Goal: Find specific page/section: Find specific page/section

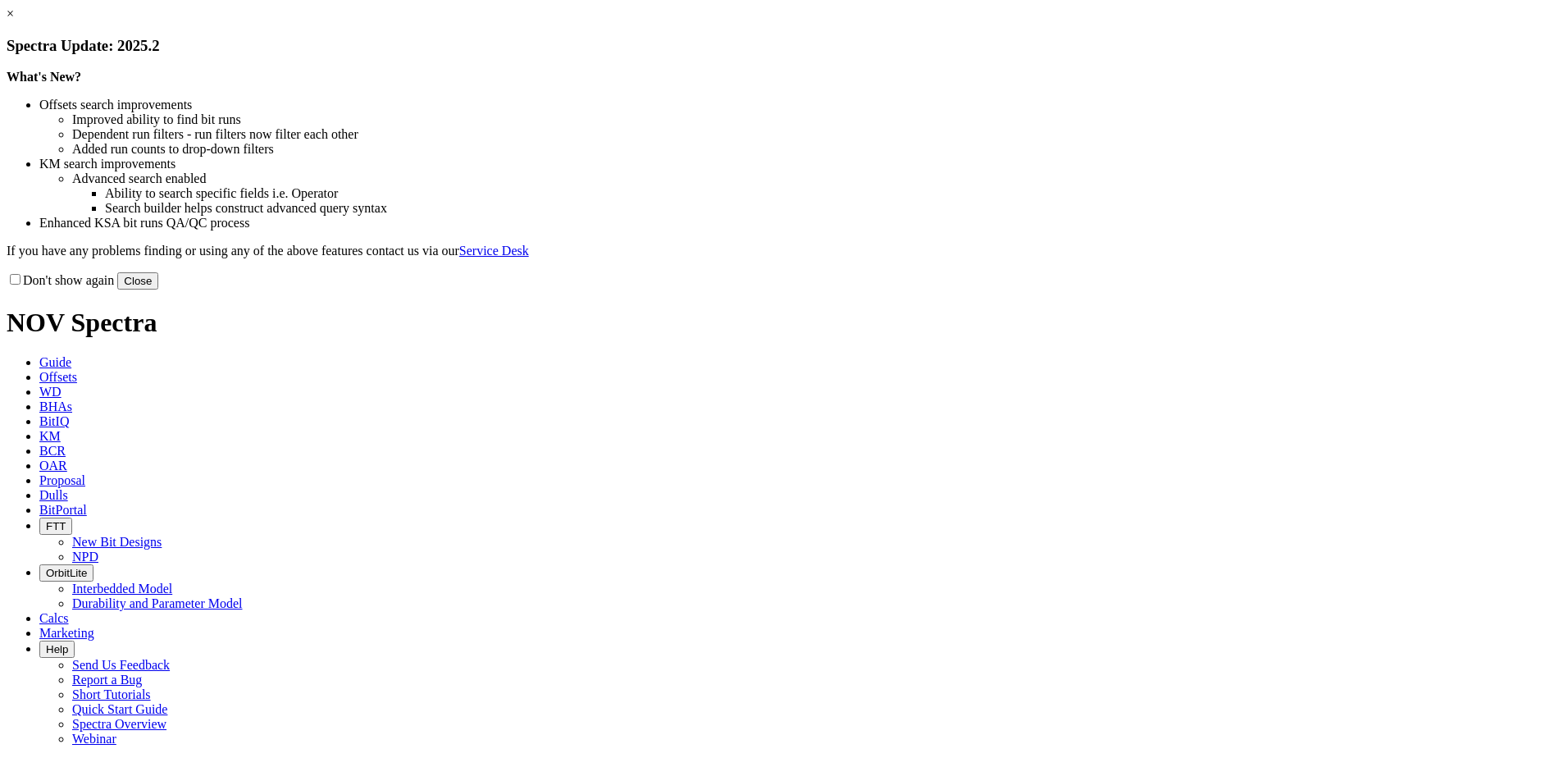
click at [158, 290] on button "Close" at bounding box center [138, 281] width 41 height 18
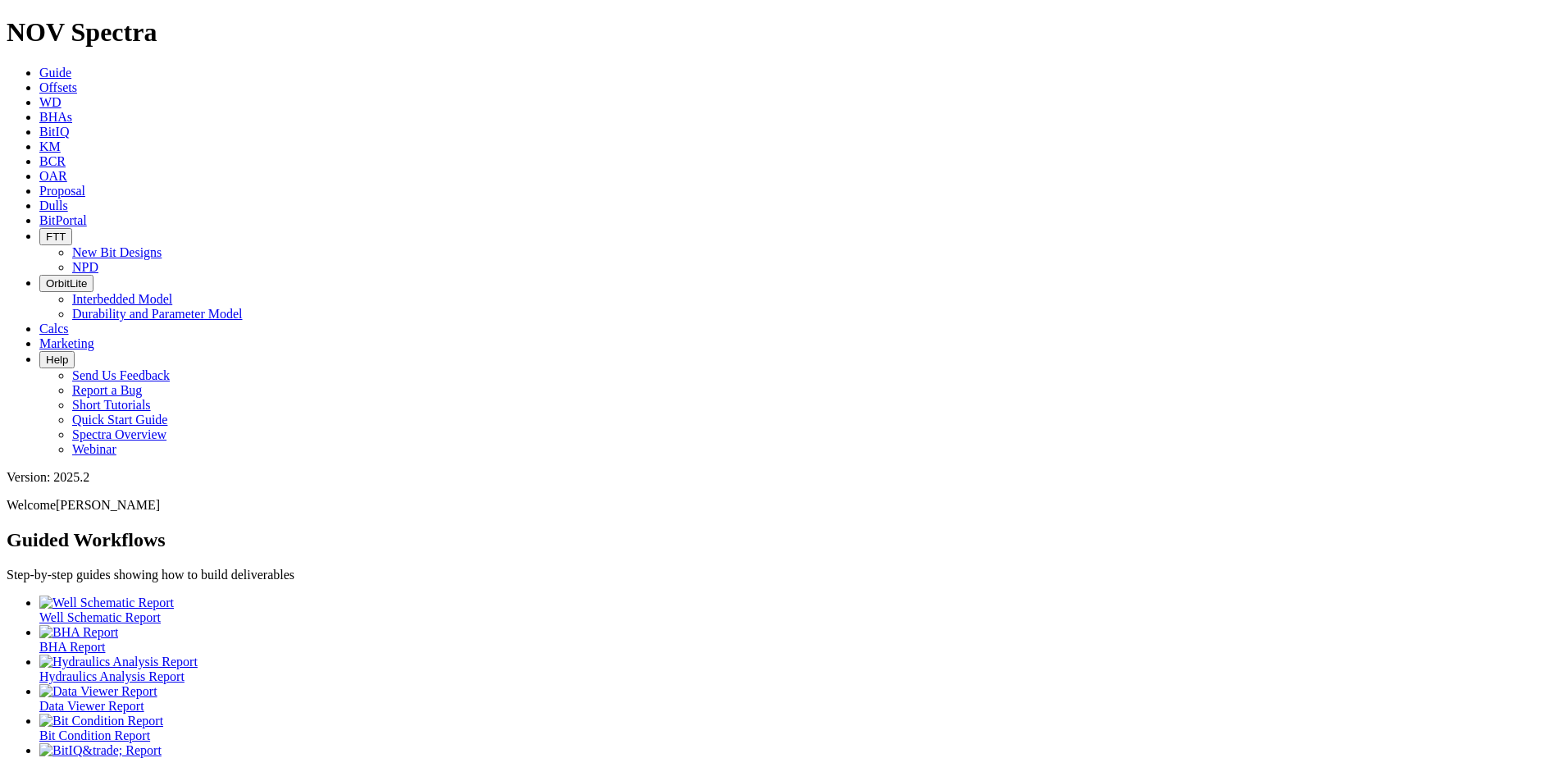
click at [68, 198] on span "Dulls" at bounding box center [53, 205] width 28 height 14
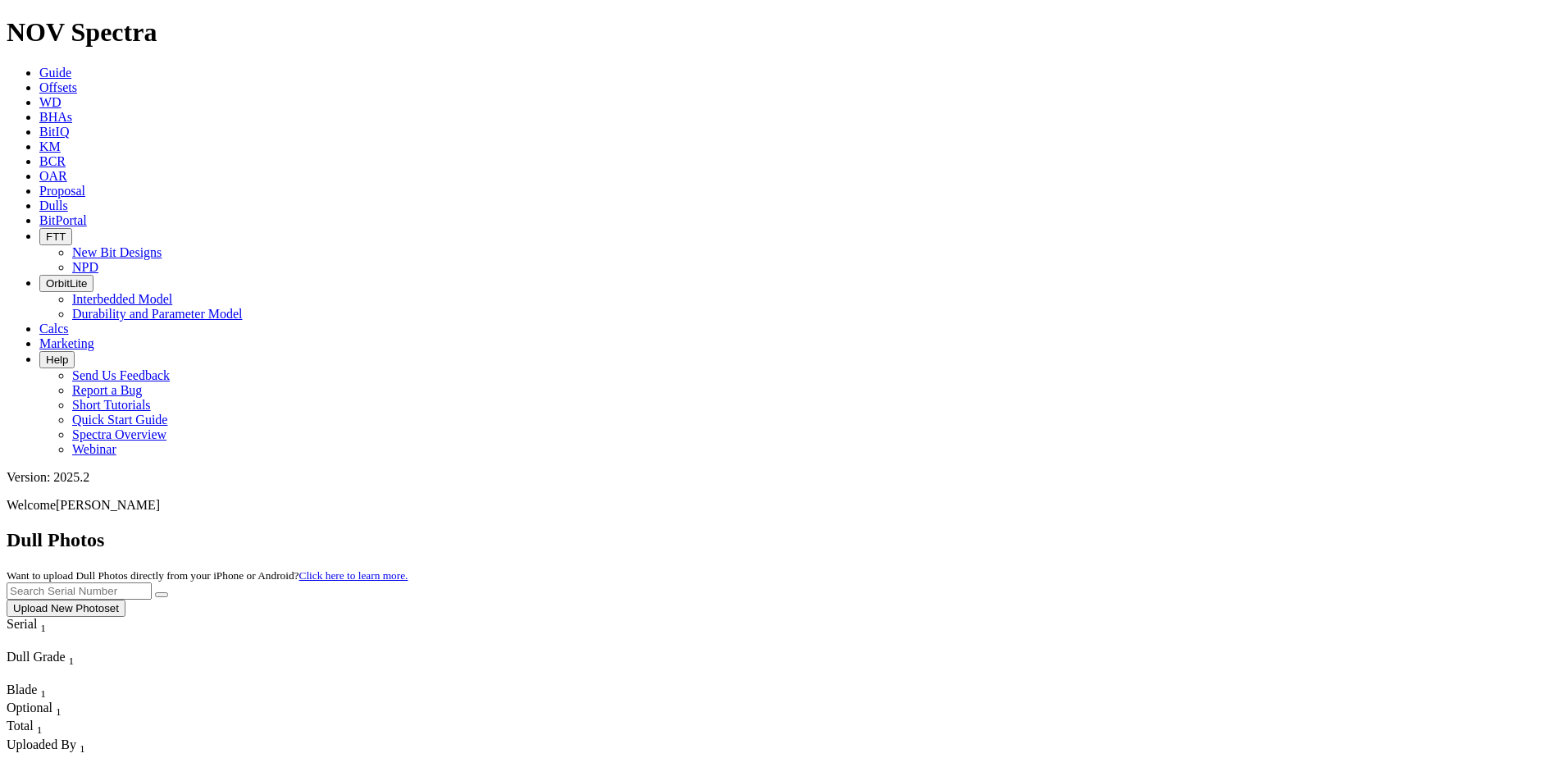
click at [151, 582] on input "text" at bounding box center [79, 591] width 145 height 18
paste input "A318390"
type input "A318390"
click at [168, 593] on button "submit" at bounding box center [161, 595] width 13 height 5
